Goal: Task Accomplishment & Management: Use online tool/utility

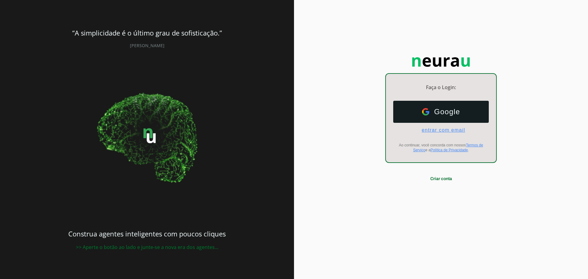
click at [446, 130] on span "entrar com email" at bounding box center [441, 130] width 48 height 6
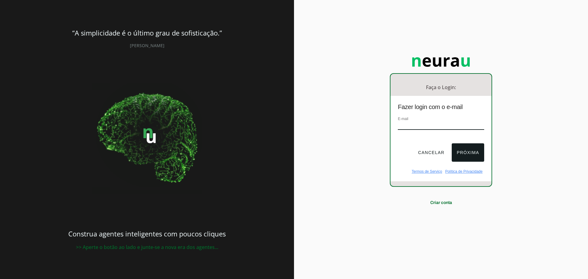
click at [431, 124] on input "email" at bounding box center [441, 126] width 86 height 8
click at [414, 126] on input "email" at bounding box center [441, 126] width 86 height 8
paste input "[EMAIL_ADDRESS][DOMAIN_NAME]"
type input "[EMAIL_ADDRESS][DOMAIN_NAME]"
click at [463, 146] on button "Próxima" at bounding box center [468, 152] width 32 height 18
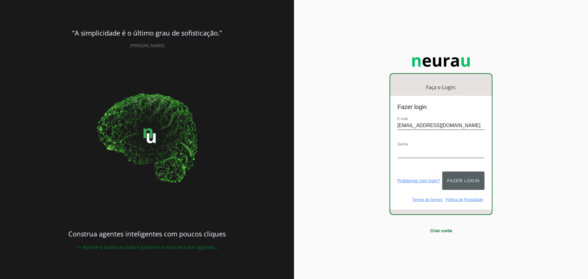
click at [463, 179] on button "Fazer login" at bounding box center [463, 180] width 42 height 18
